Goal: Find specific page/section: Find specific page/section

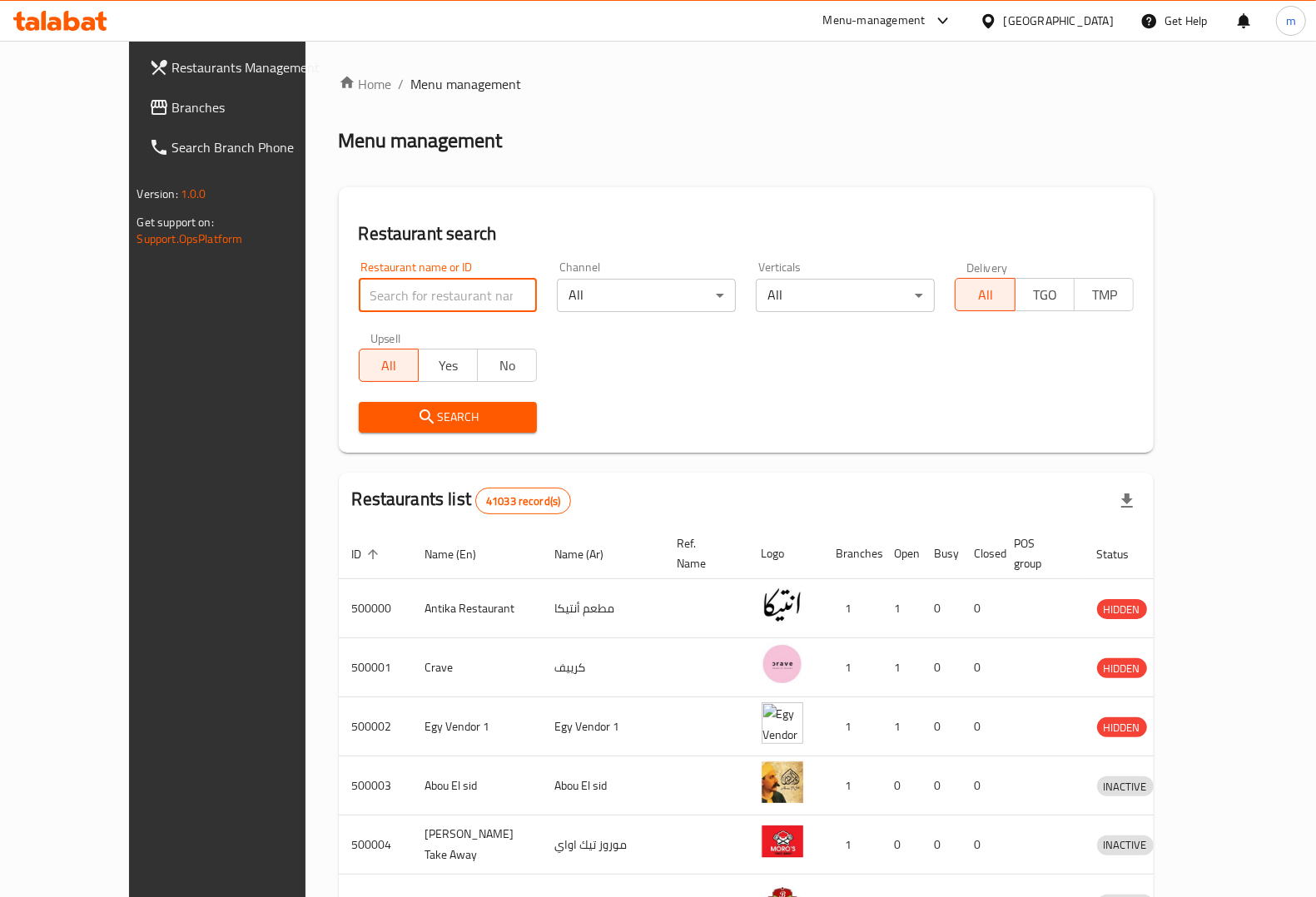
click at [366, 292] on input "search" at bounding box center [448, 296] width 179 height 34
click button "Search" at bounding box center [448, 417] width 179 height 31
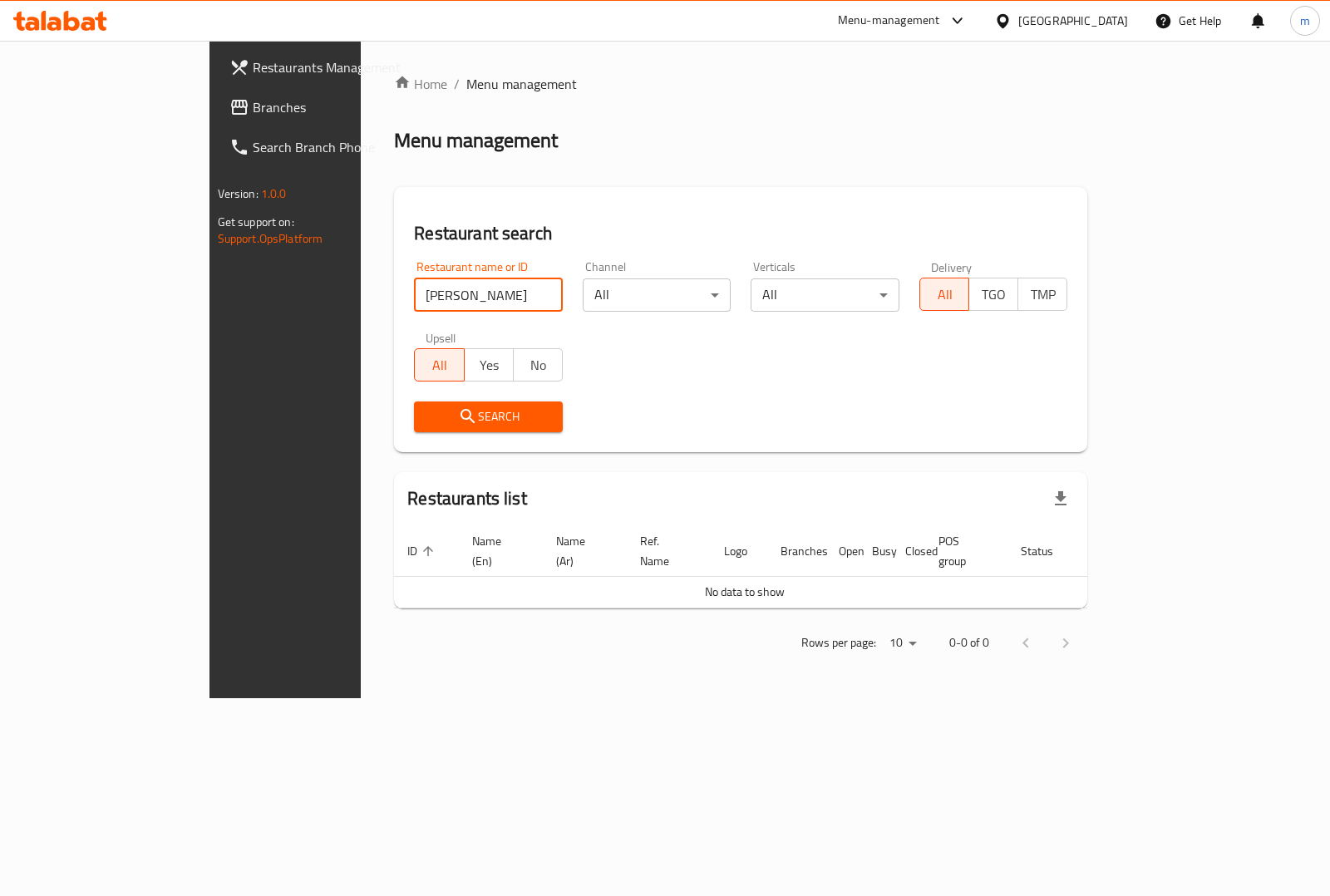
type input "[PERSON_NAME]"
click button "Search" at bounding box center [489, 417] width 149 height 31
click at [414, 295] on input "[PERSON_NAME]" at bounding box center [489, 295] width 149 height 33
click at [253, 100] on span "Branches" at bounding box center [335, 107] width 166 height 20
